Goal: Task Accomplishment & Management: Complete application form

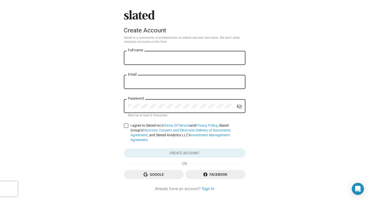
click at [161, 54] on div "Full name" at bounding box center [184, 57] width 113 height 15
type input "Frances Hutchison"
type input "franceshutchison07@gmail.com"
click at [125, 124] on span at bounding box center [125, 126] width 5 height 5
click at [125, 128] on input "I agree to Slated Inc’s Terms Of Service and Privacy Policy , Slated Group’s El…" at bounding box center [125, 128] width 0 height 0
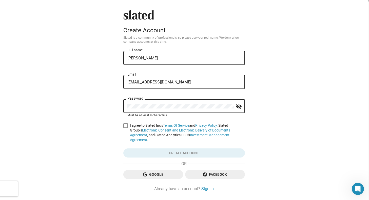
checkbox input "true"
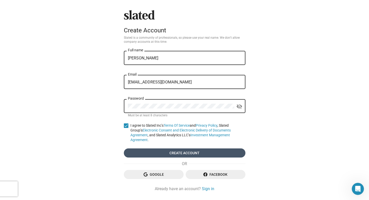
click at [160, 149] on span "Create account" at bounding box center [184, 153] width 113 height 9
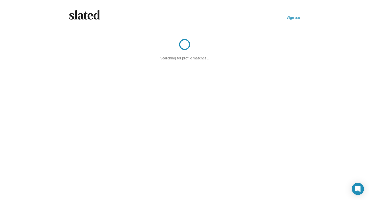
click at [306, 35] on div "Slated Sign out Searching for profile matches…" at bounding box center [184, 100] width 369 height 200
click at [91, 15] on icon at bounding box center [84, 15] width 31 height 10
